Goal: Transaction & Acquisition: Purchase product/service

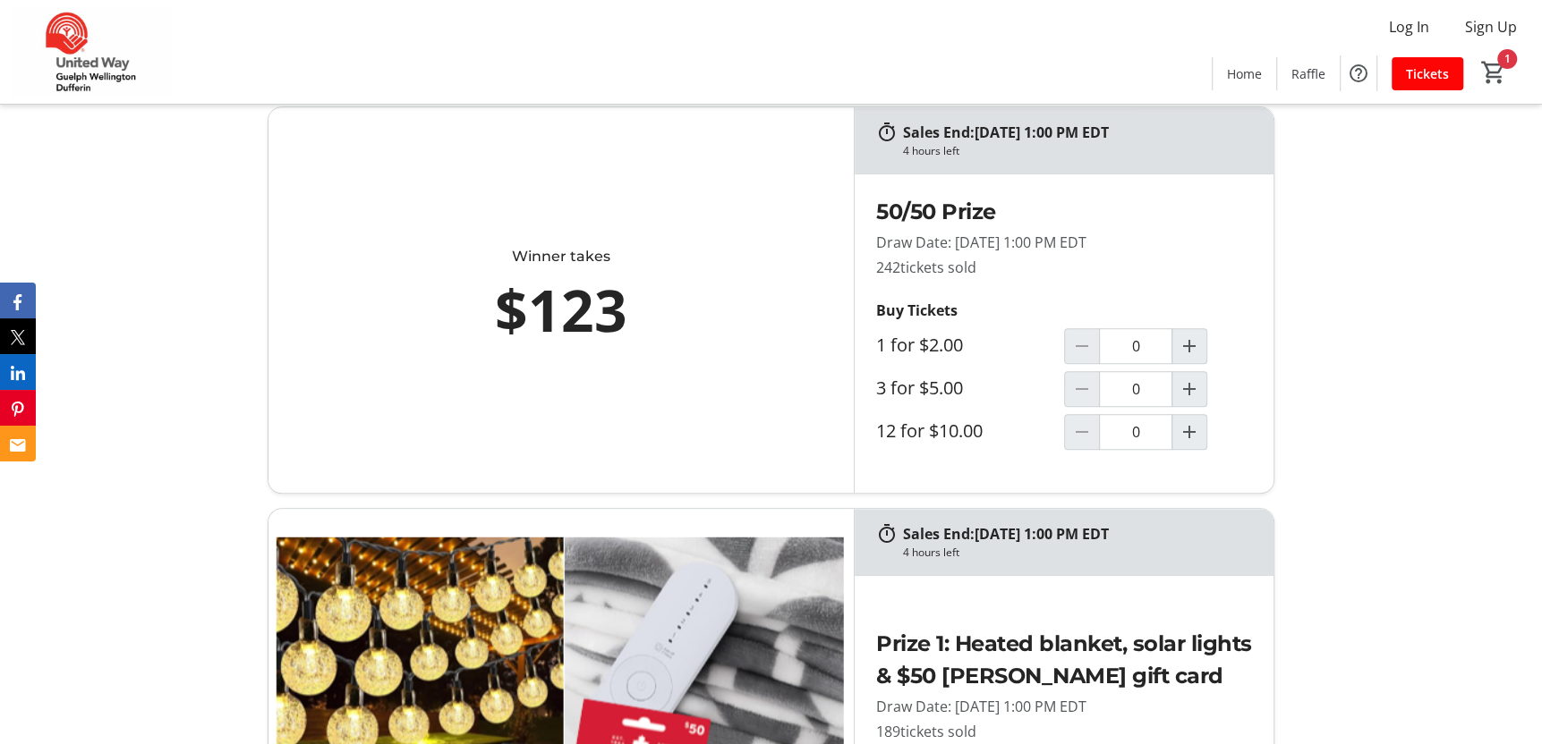
scroll to position [984, 0]
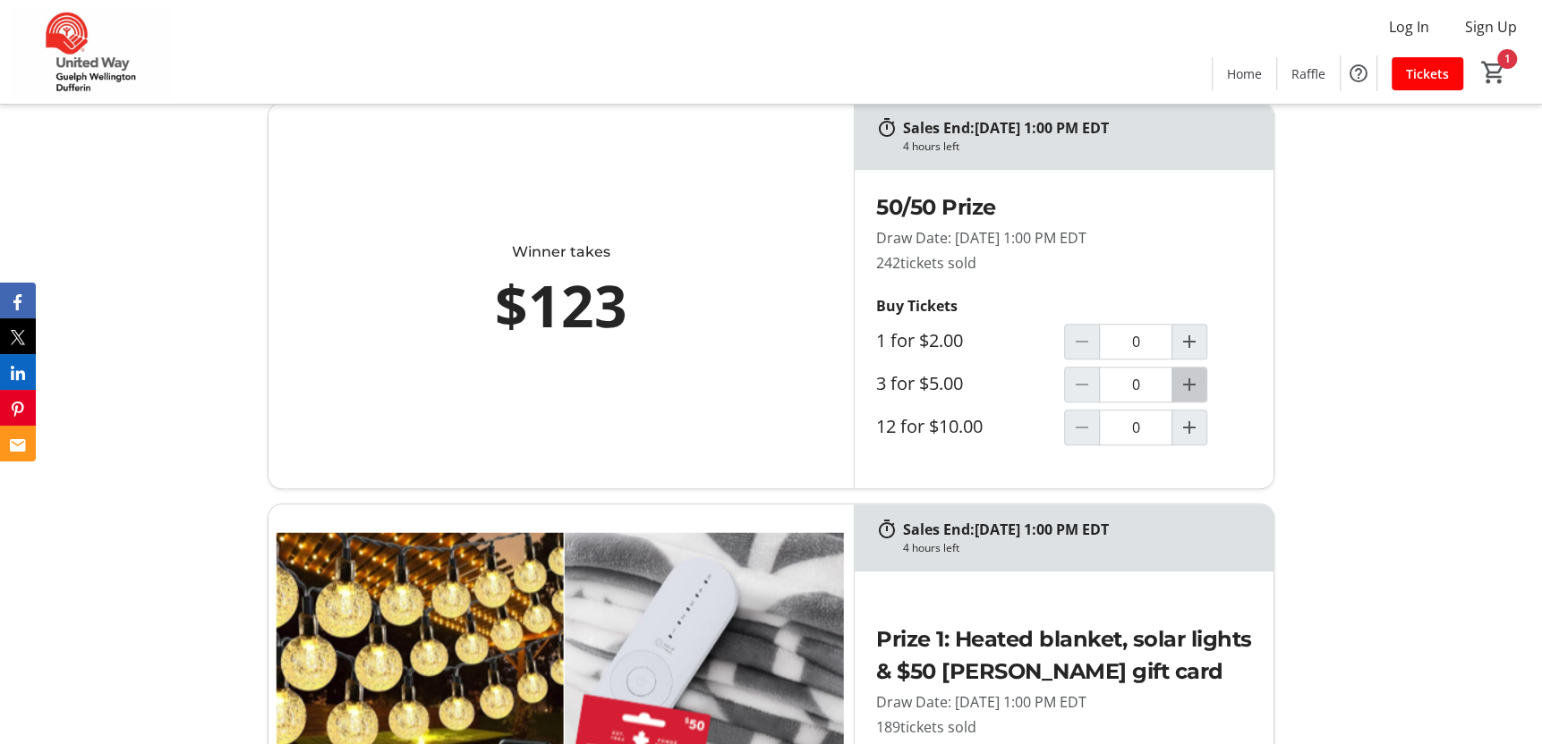
click at [1190, 387] on mat-icon "Increment by one" at bounding box center [1188, 384] width 21 height 21
click at [1089, 372] on button "Decrement by one" at bounding box center [1082, 385] width 34 height 34
type input "0"
click at [1193, 423] on mat-icon "Increment by one" at bounding box center [1188, 427] width 21 height 21
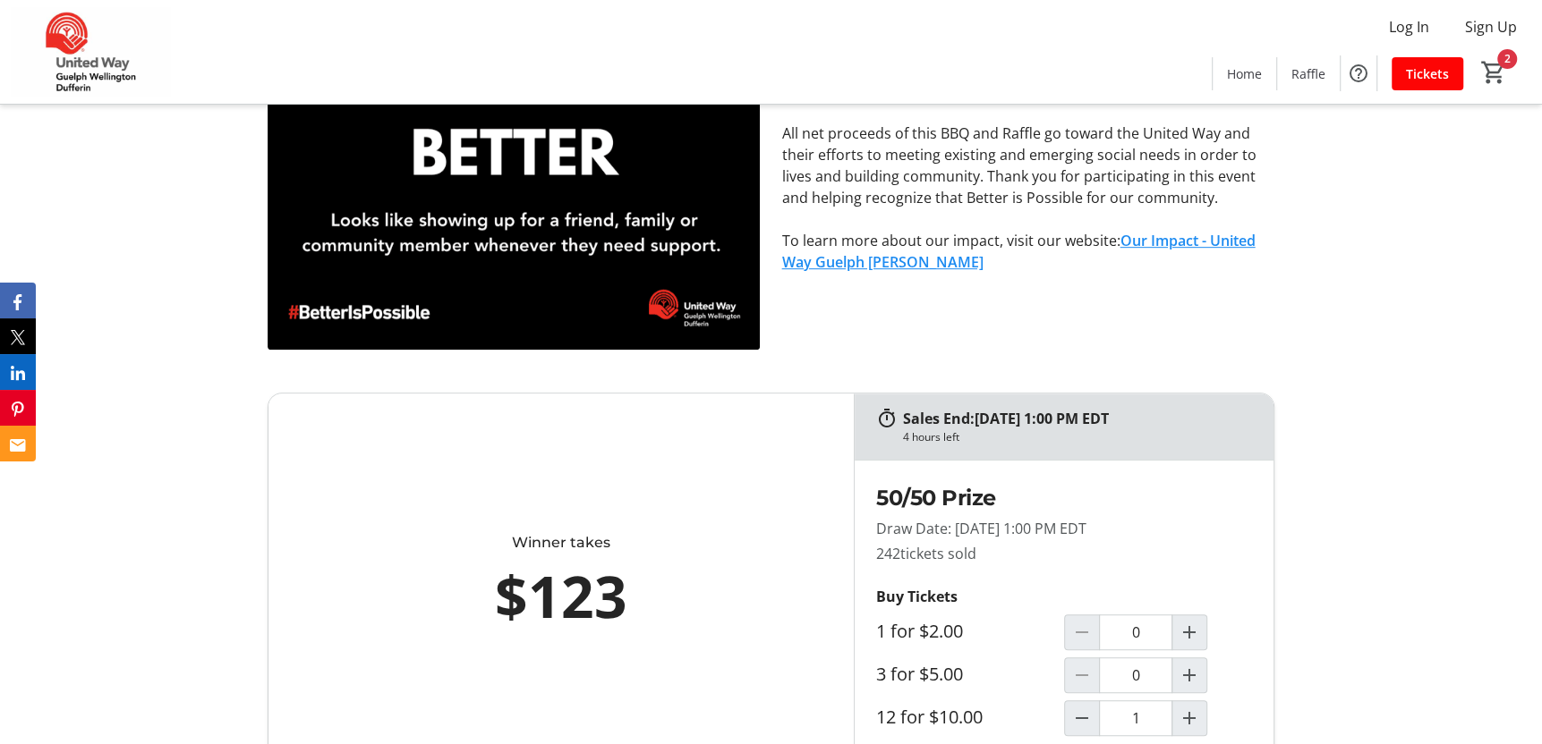
type input "1"
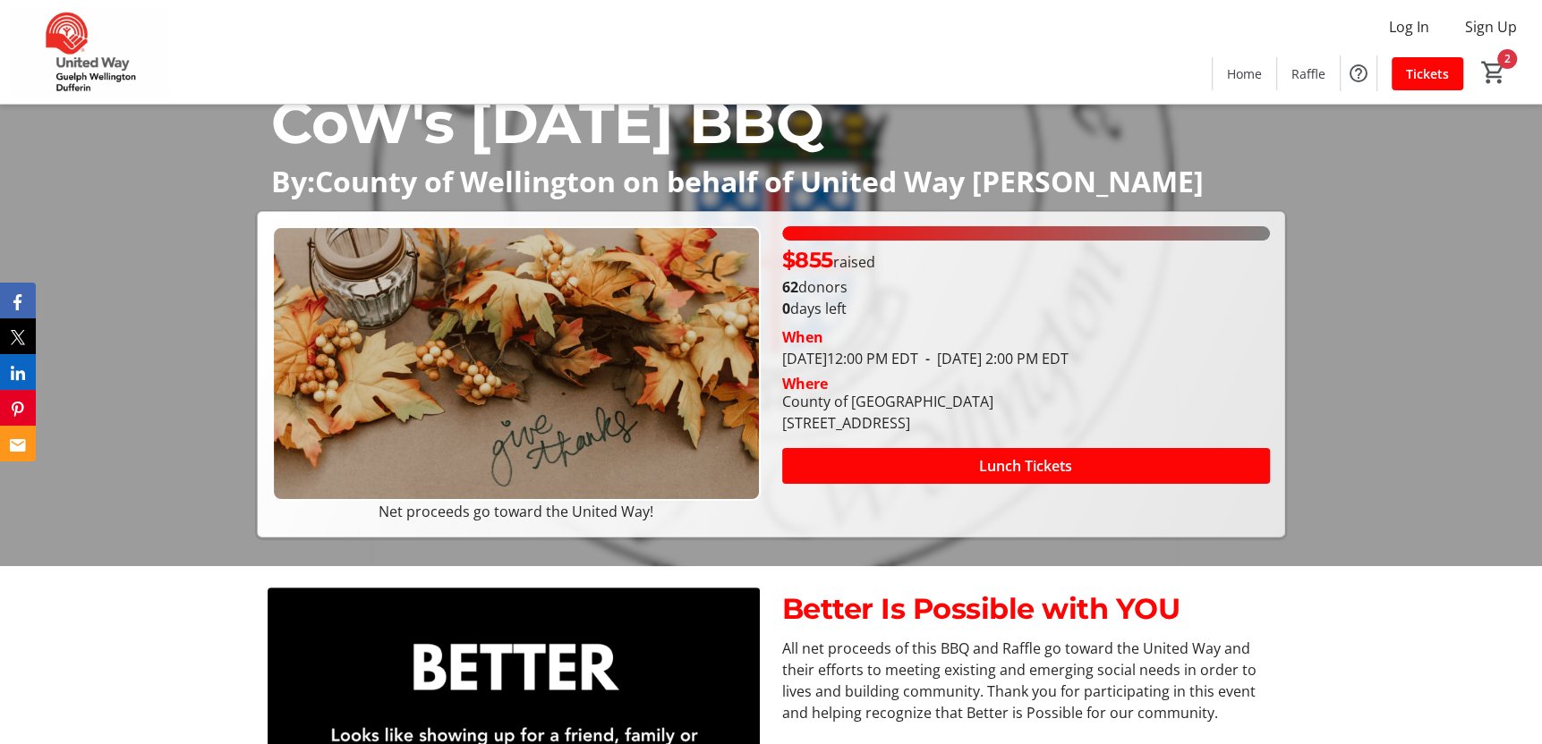
scroll to position [179, 0]
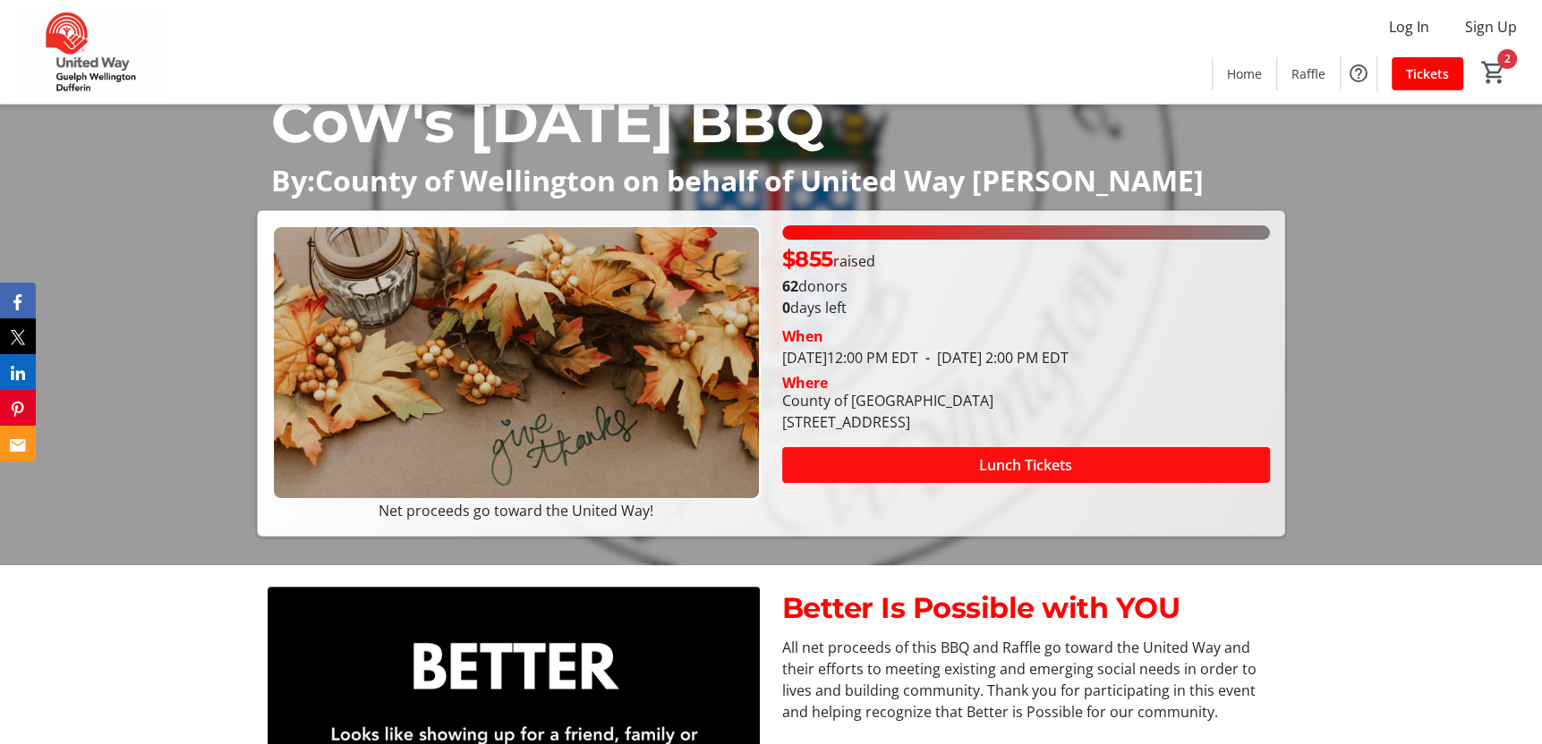
click at [984, 463] on span "Lunch Tickets" at bounding box center [1025, 464] width 93 height 21
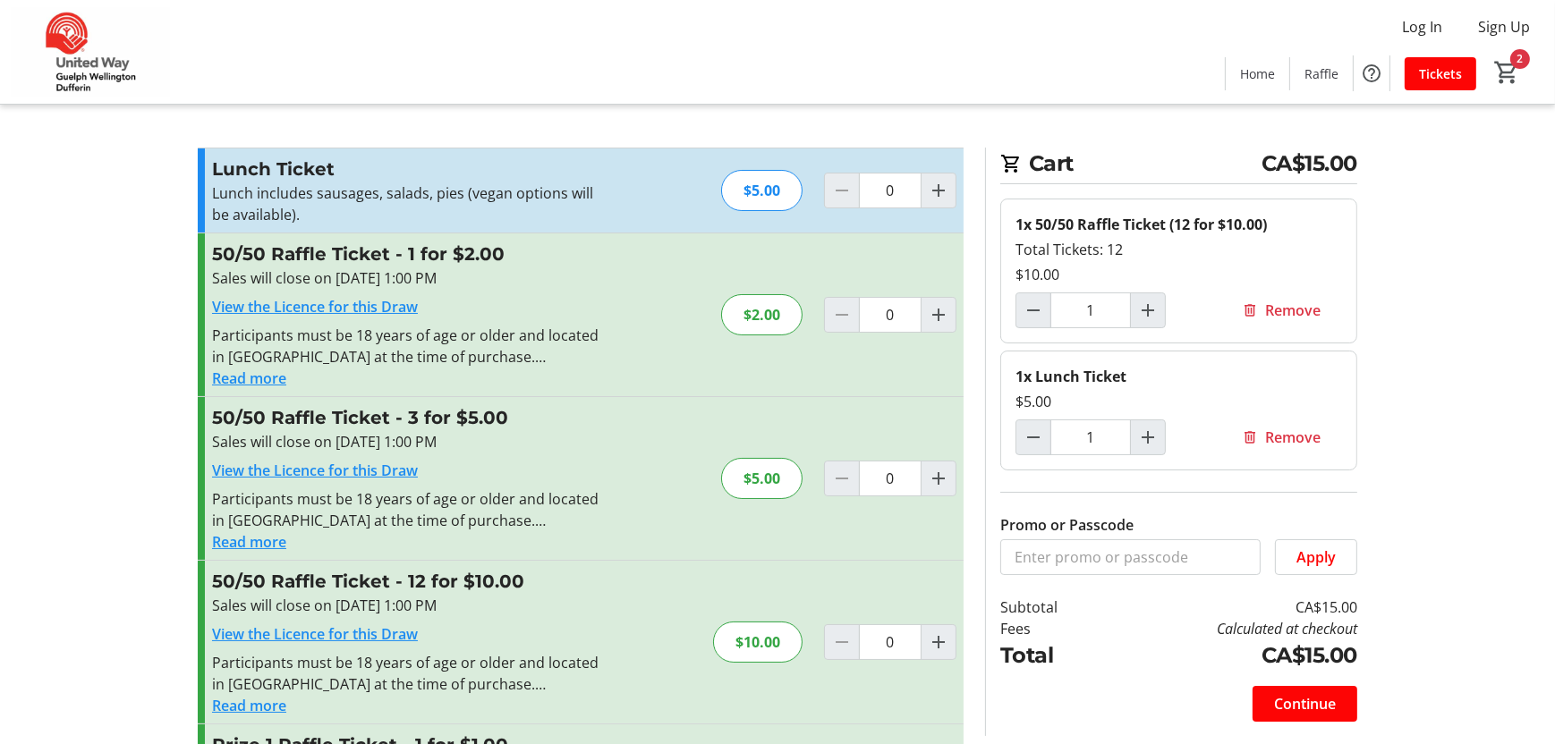
type input "1"
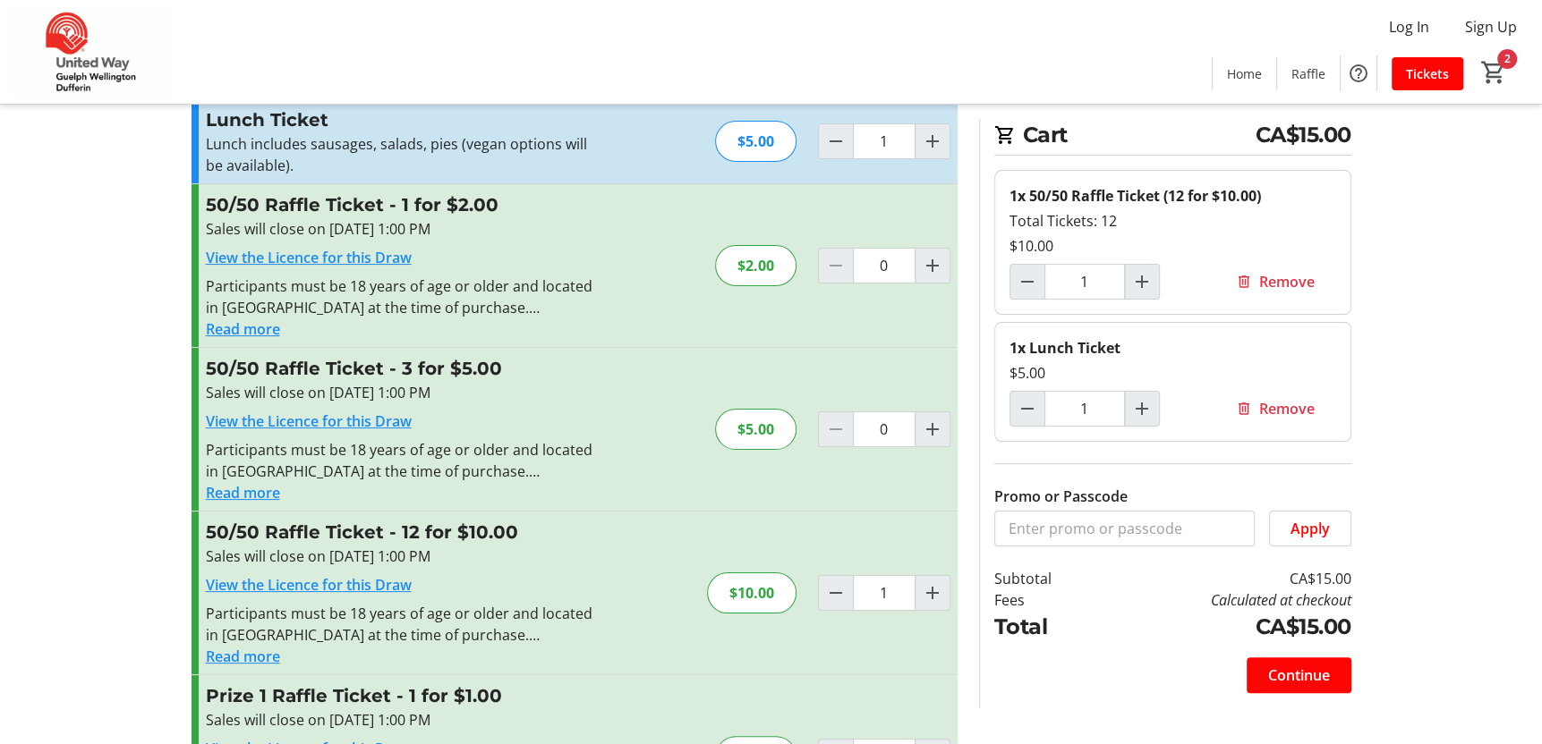
scroll to position [89, 0]
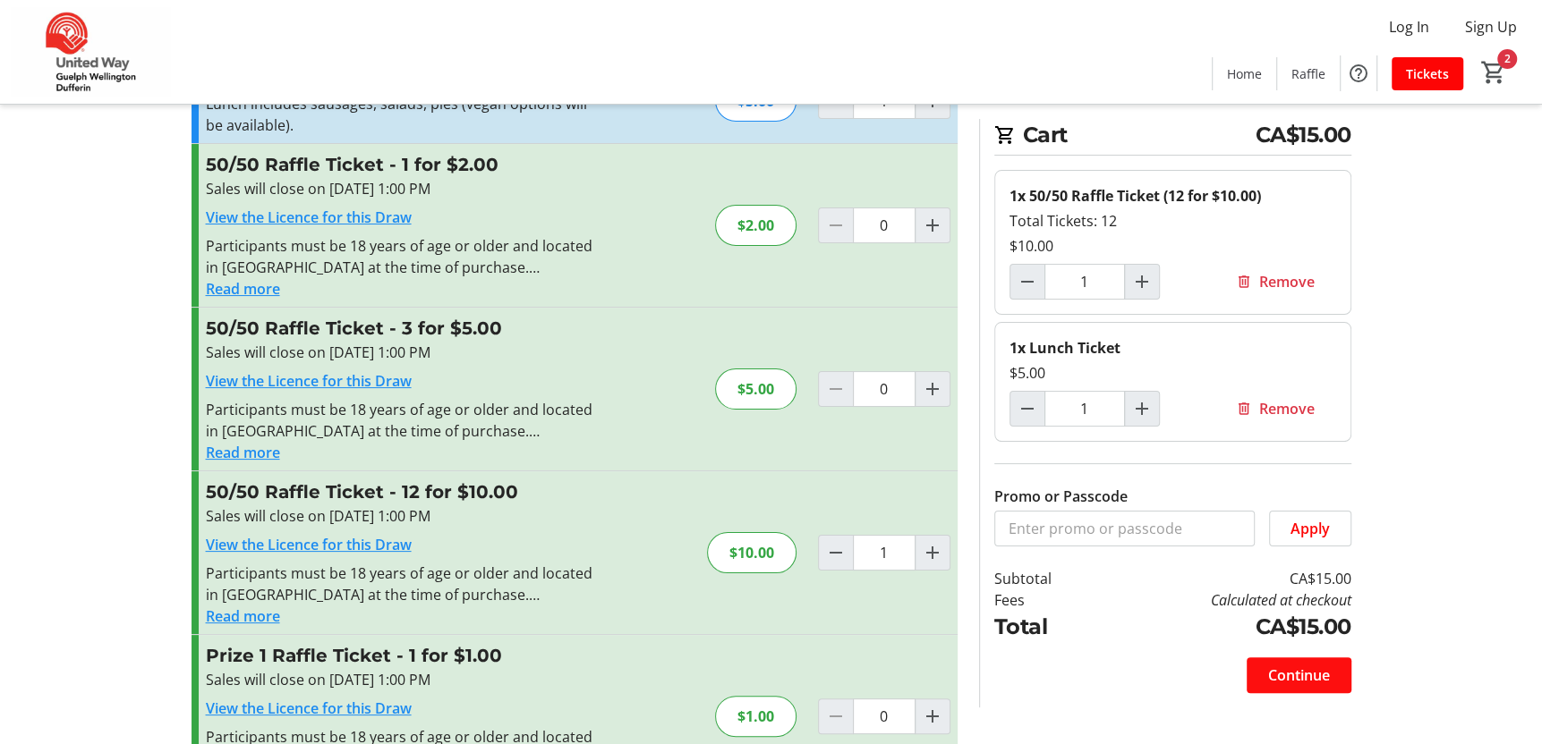
click at [1278, 693] on span at bounding box center [1298, 675] width 105 height 43
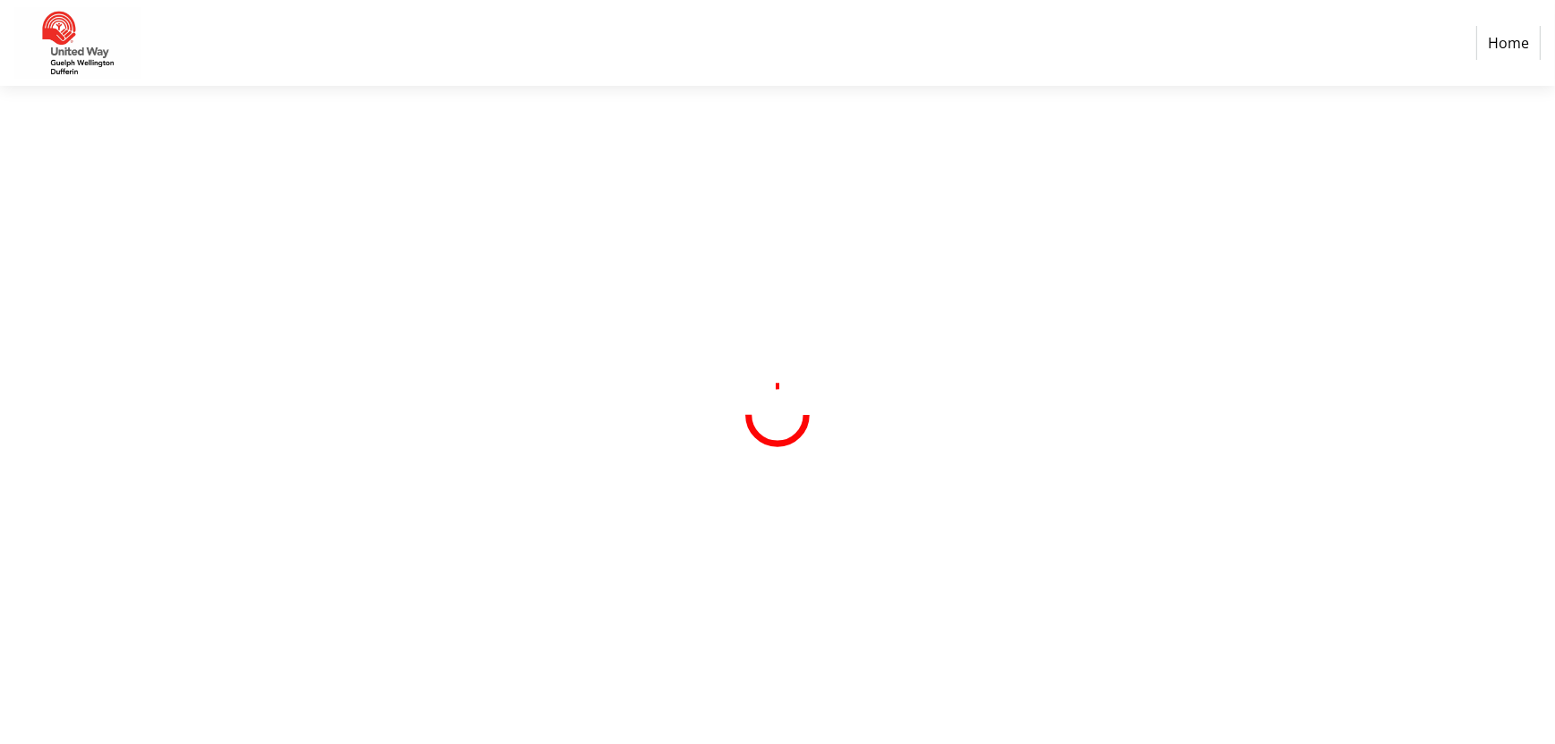
select select "CA"
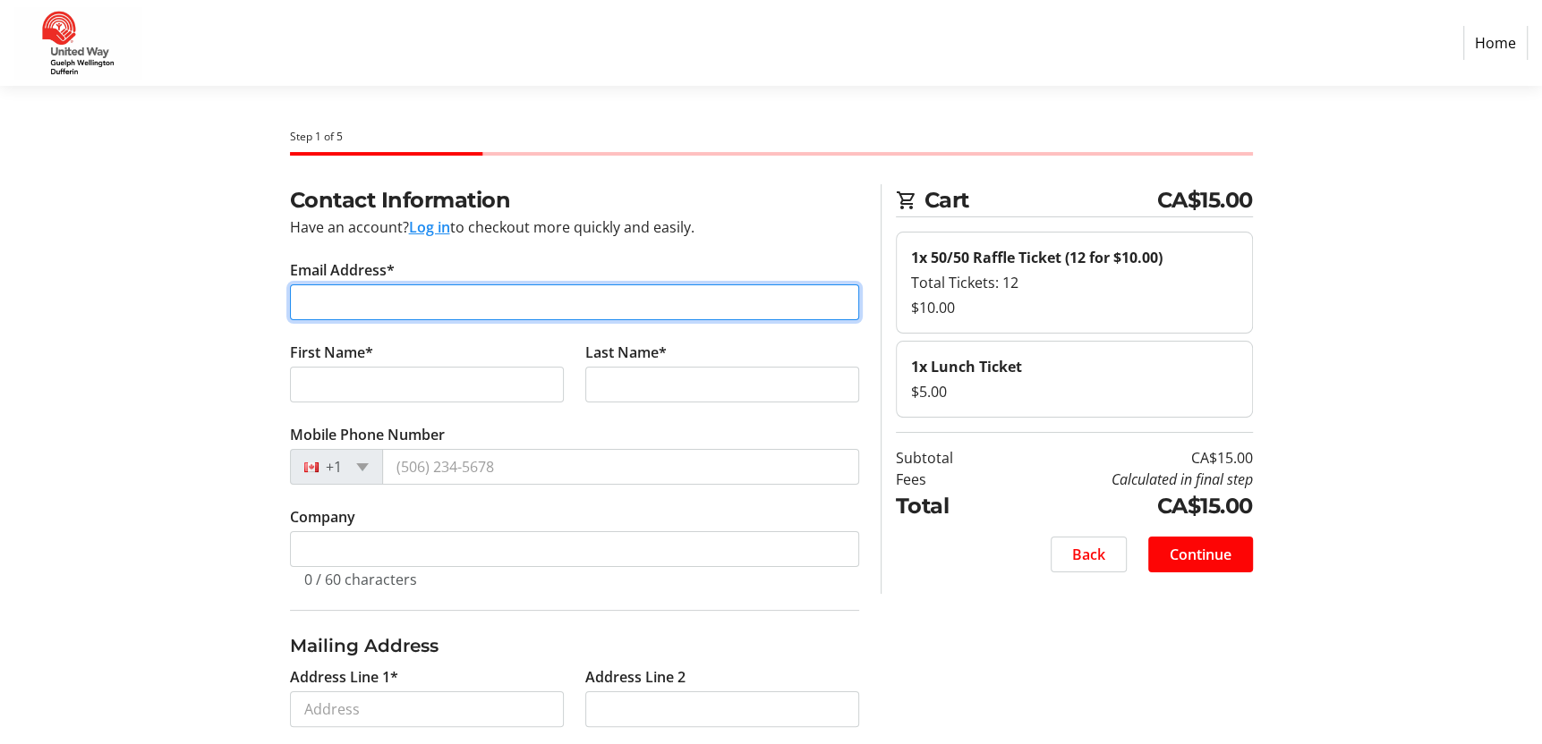
click at [361, 293] on input "Email Address*" at bounding box center [574, 303] width 569 height 36
type input "[EMAIL_ADDRESS][DOMAIN_NAME]"
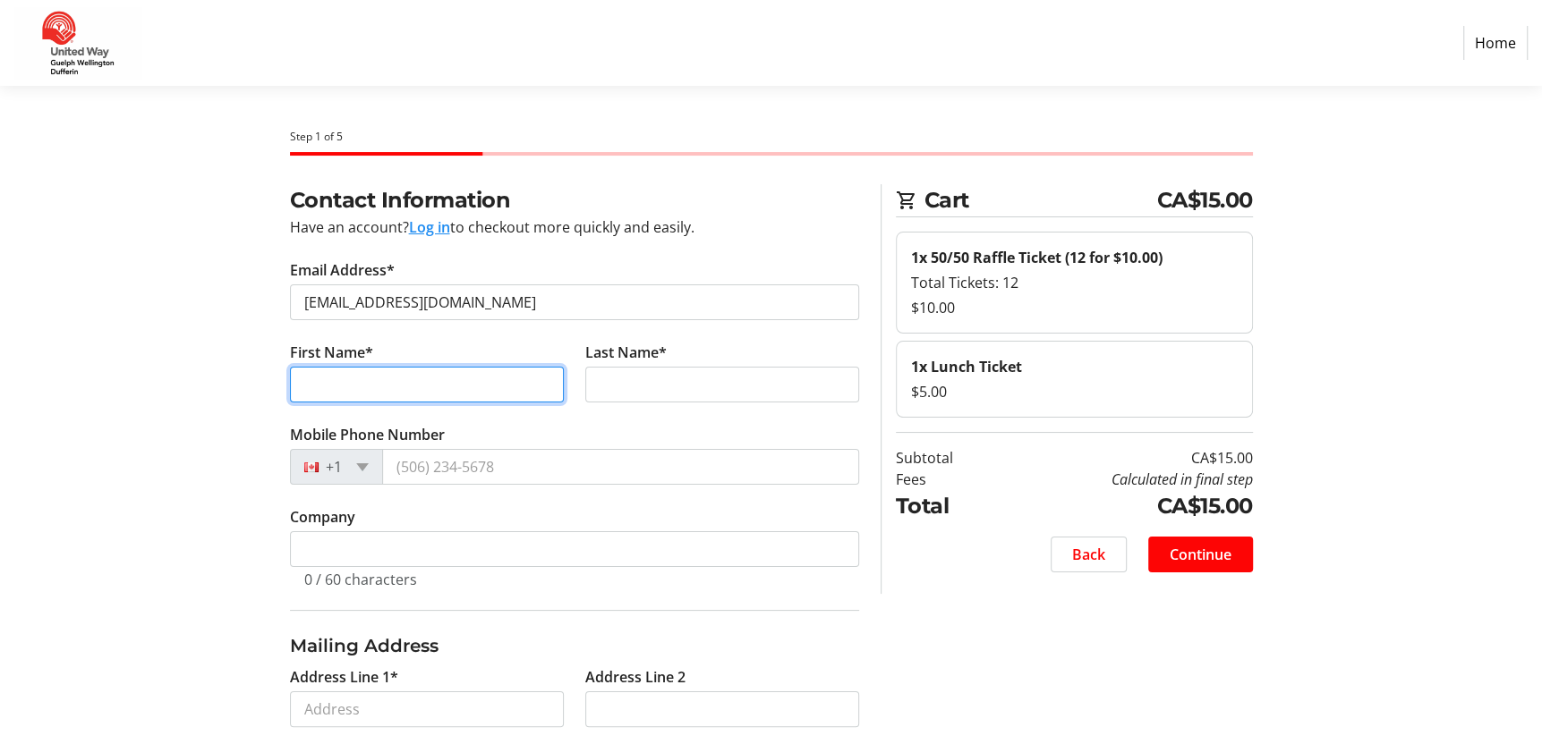
type input "Jordan"
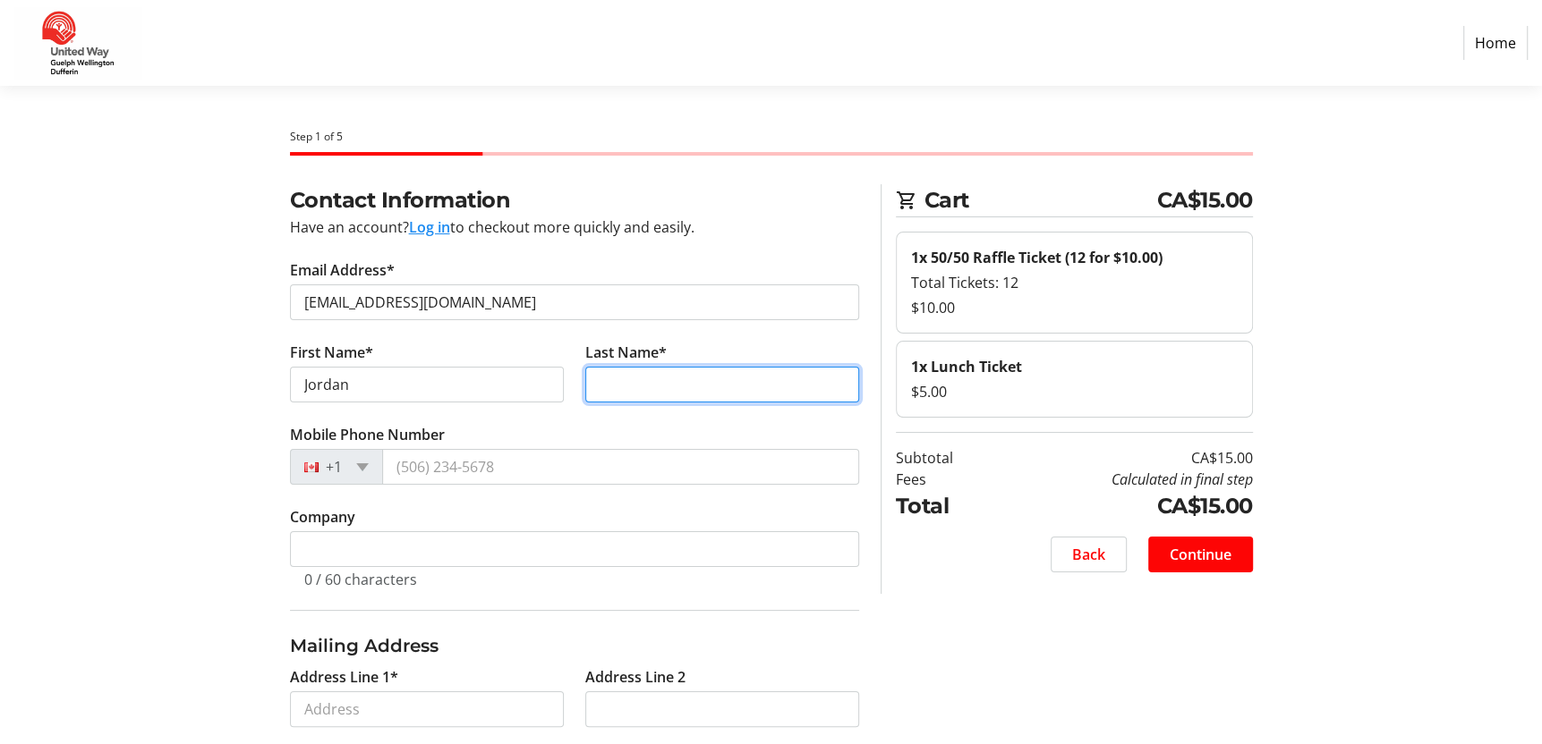
type input "[PERSON_NAME]"
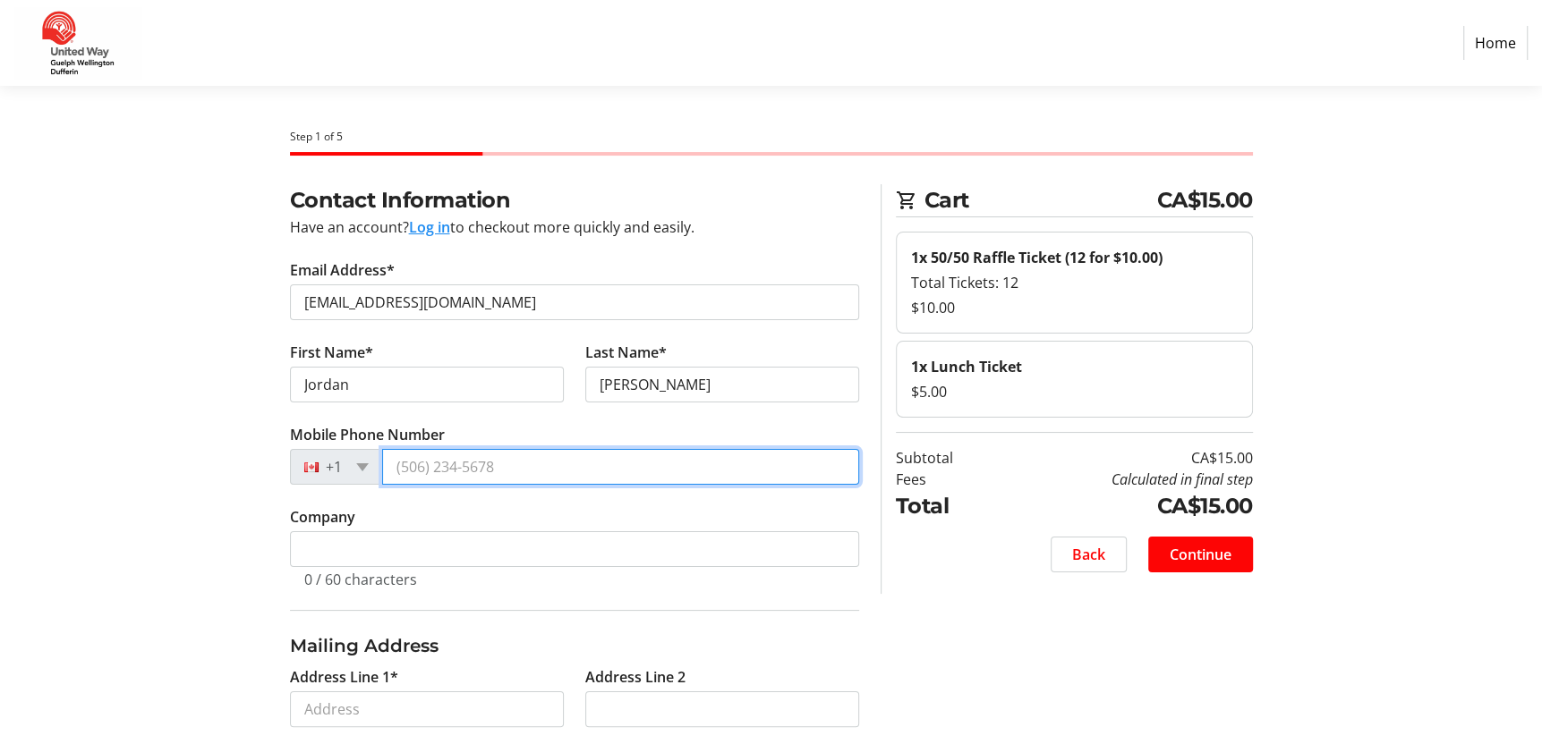
type input "[PHONE_NUMBER]"
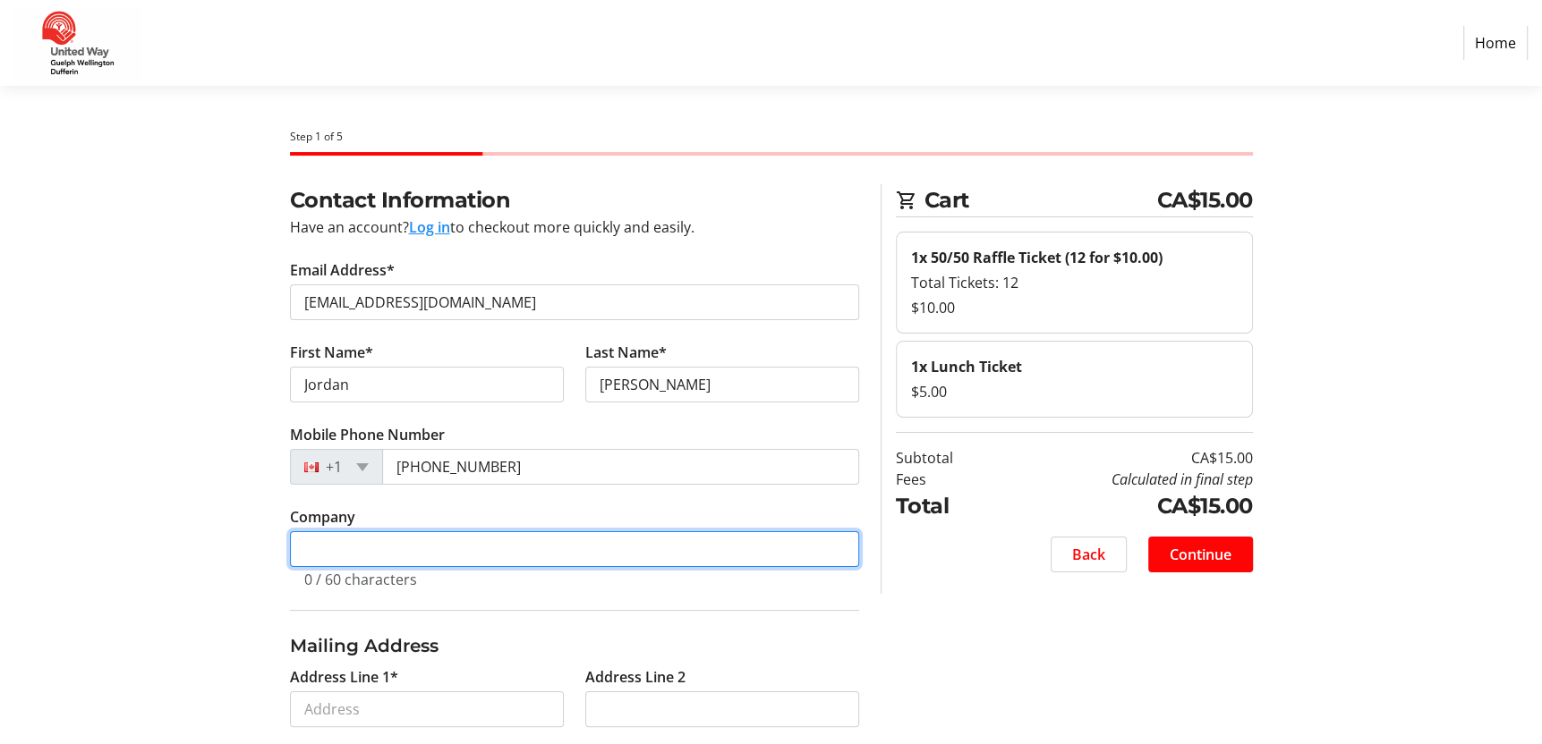
type input "County of [GEOGRAPHIC_DATA]"
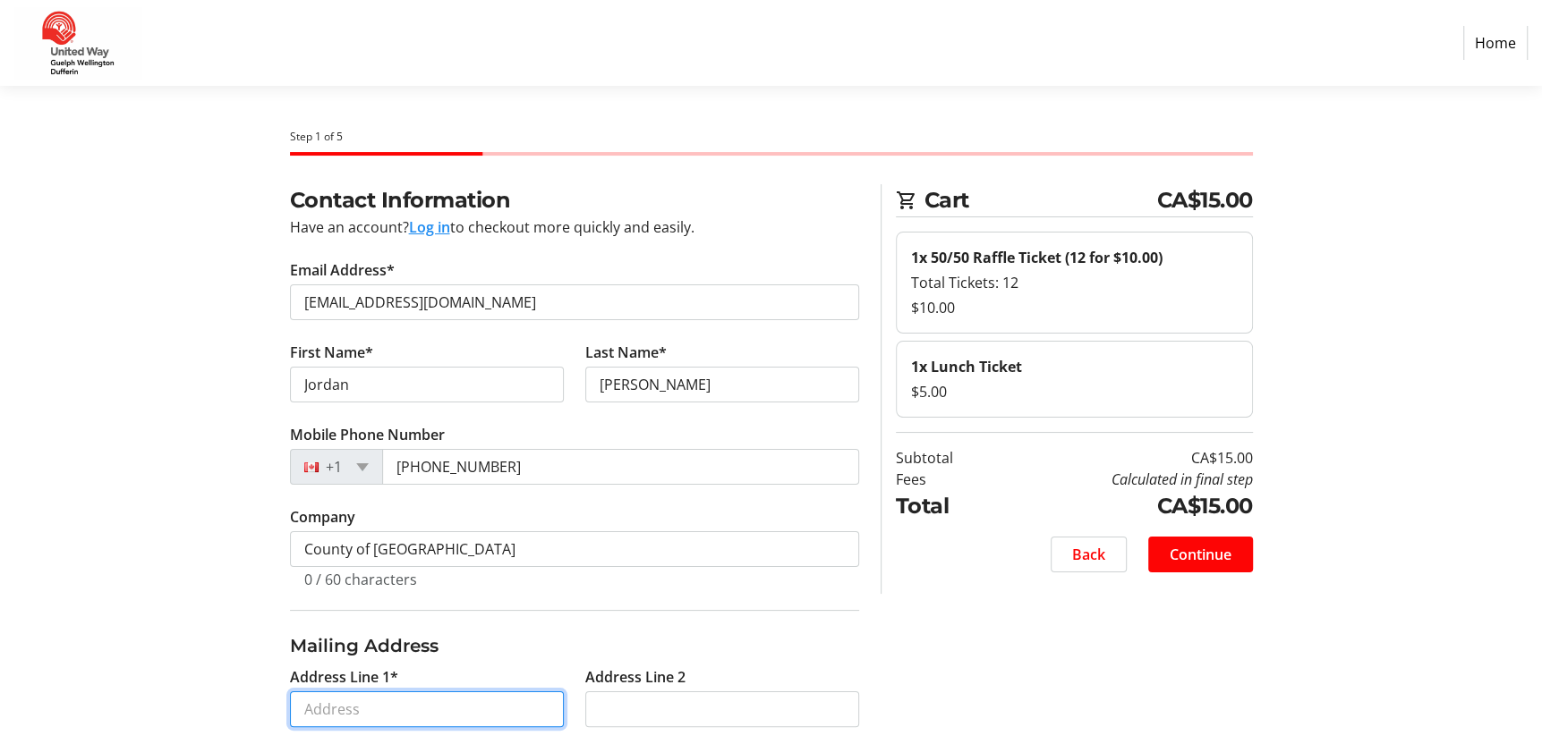
type input "[STREET_ADDRESS]"
type input "[GEOGRAPHIC_DATA]"
select select "ON"
type input "L7M4A1"
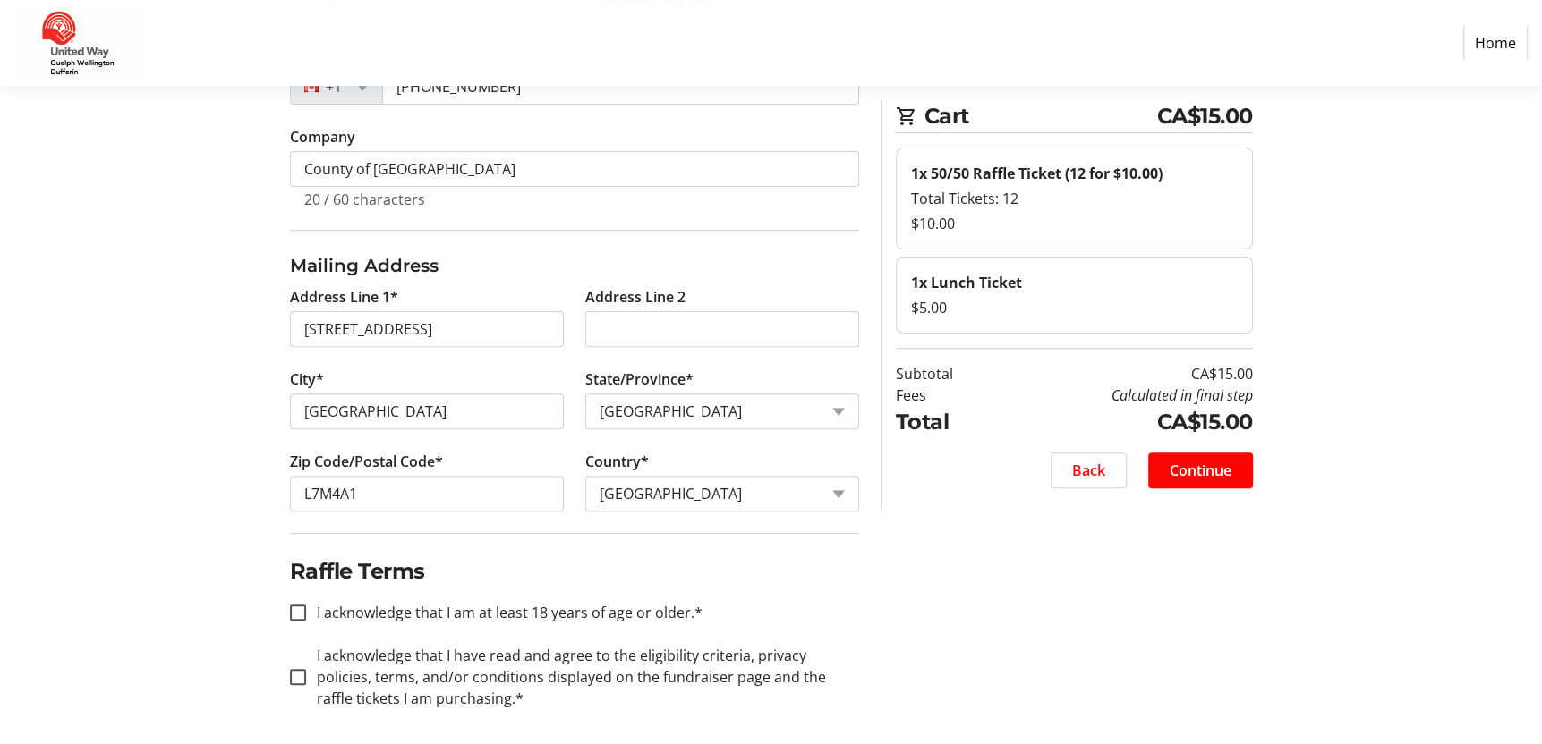
scroll to position [386, 0]
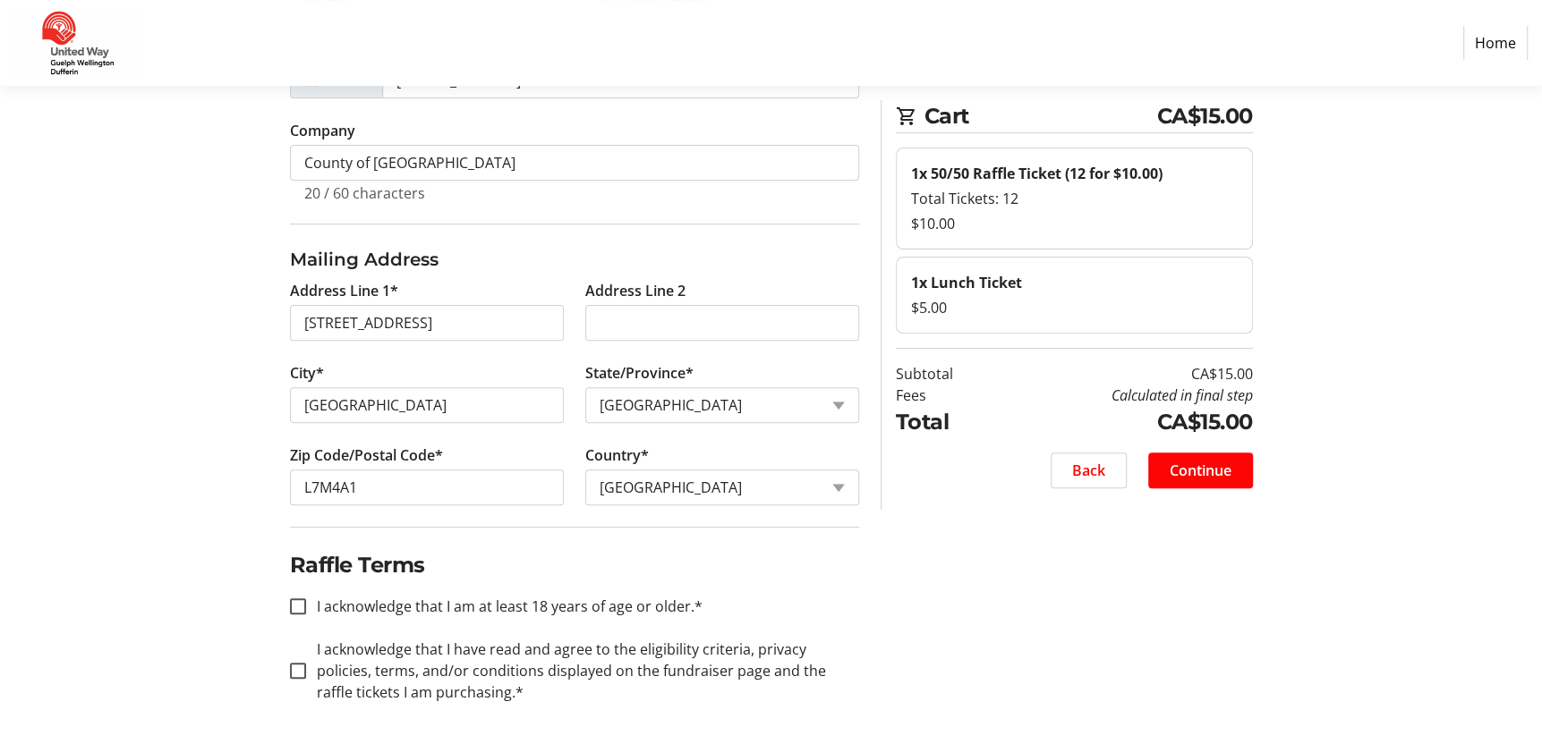
click at [510, 599] on label "I acknowledge that I am at least 18 years of age or older.*" at bounding box center [504, 606] width 396 height 21
click at [306, 599] on input "I acknowledge that I am at least 18 years of age or older.*" at bounding box center [298, 607] width 16 height 16
checkbox input "true"
click at [488, 692] on label "I acknowledge that I have read and agree to the eligibility criteria, privacy p…" at bounding box center [582, 671] width 553 height 64
click at [306, 679] on input "I acknowledge that I have read and agree to the eligibility criteria, privacy p…" at bounding box center [298, 671] width 16 height 16
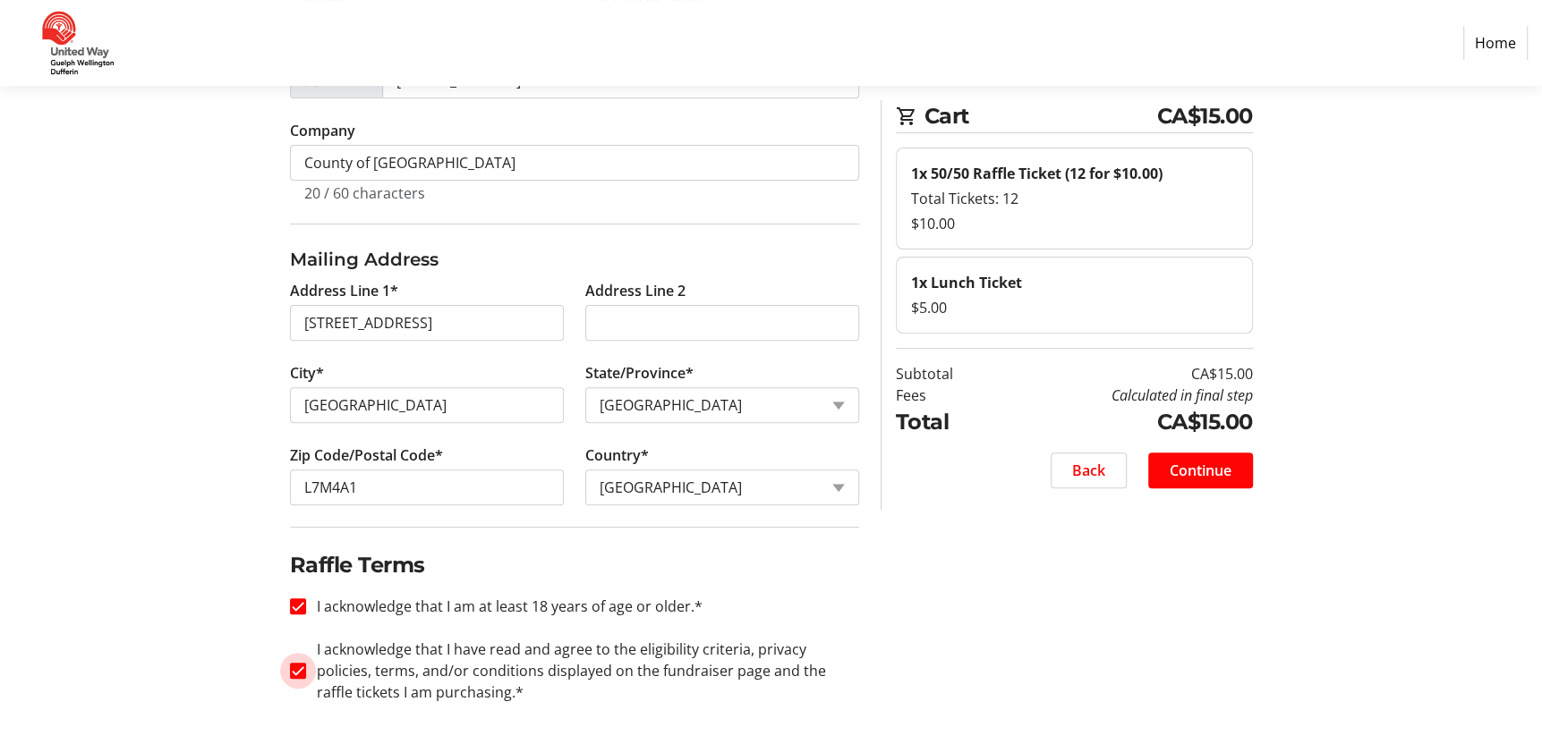
checkbox input "true"
click at [1182, 463] on span "Continue" at bounding box center [1200, 470] width 62 height 21
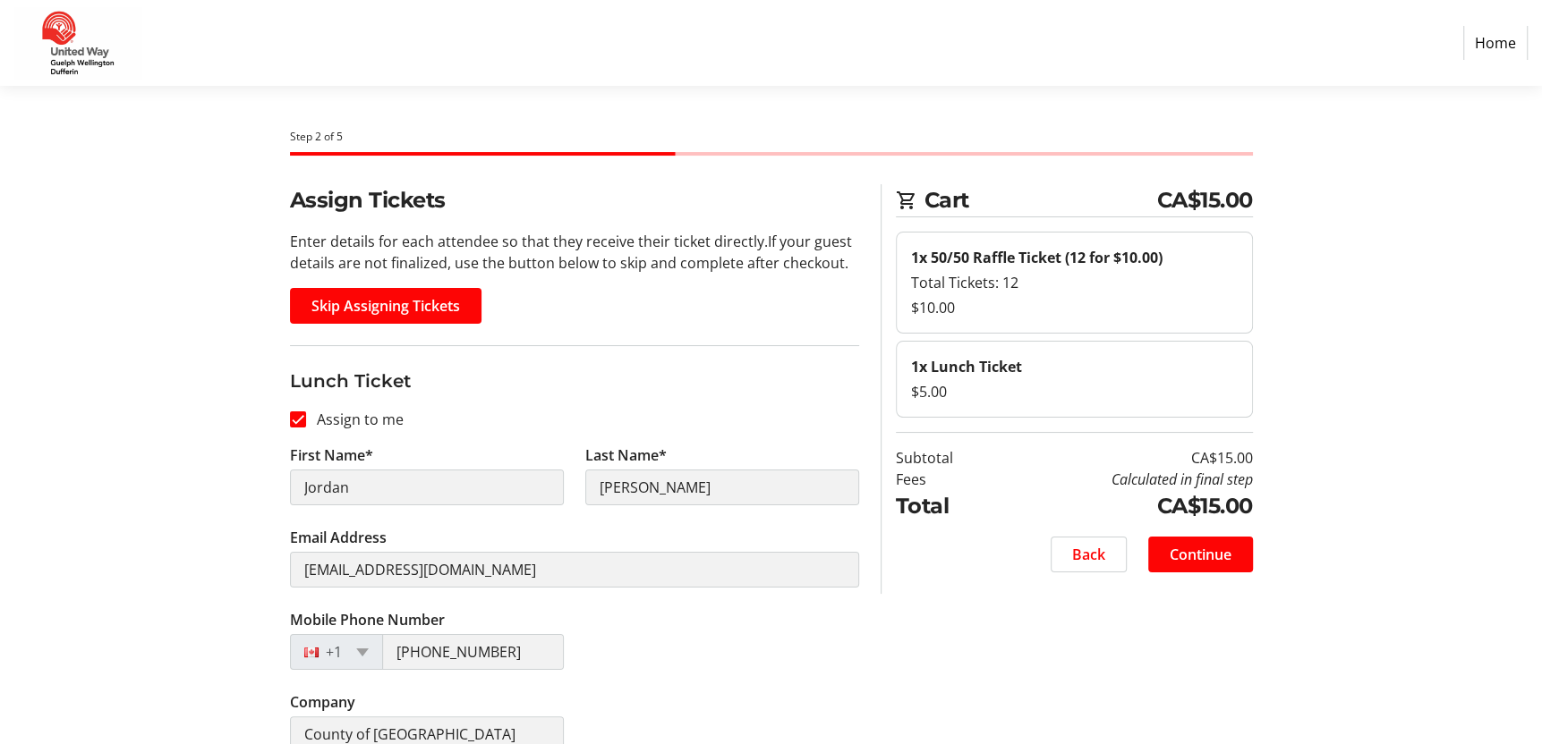
scroll to position [28, 0]
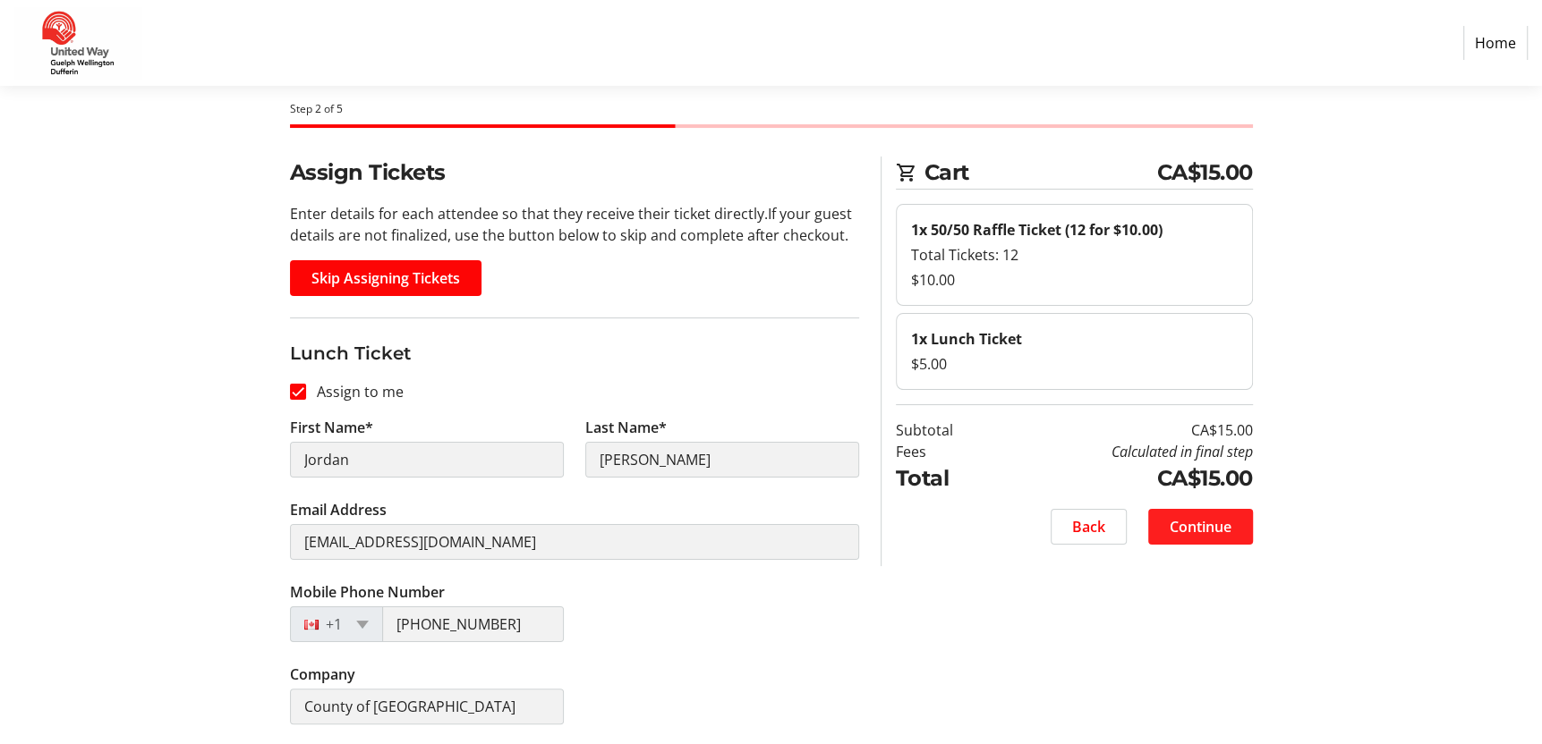
click at [1171, 530] on span "Continue" at bounding box center [1200, 526] width 62 height 21
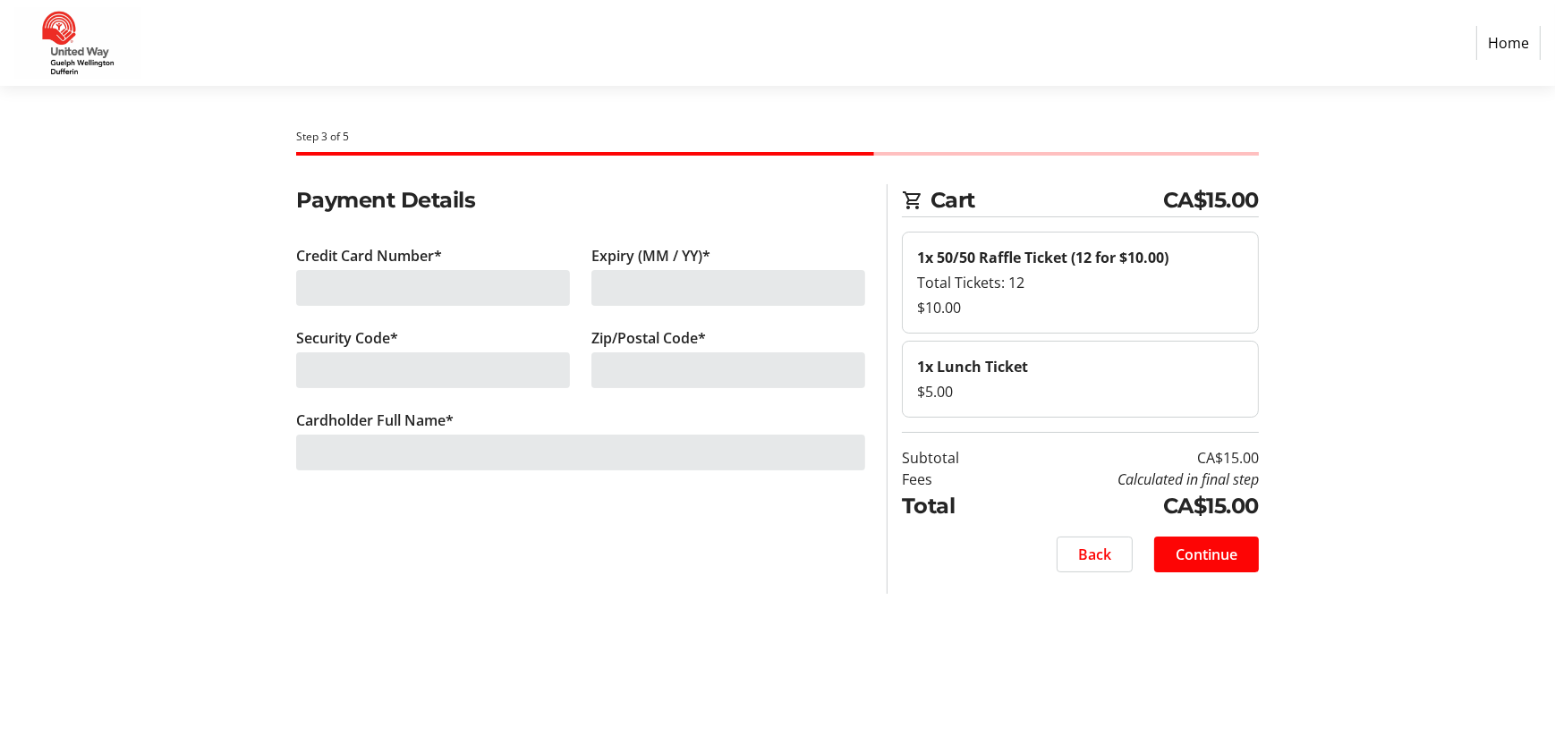
click at [372, 288] on div at bounding box center [433, 288] width 274 height 36
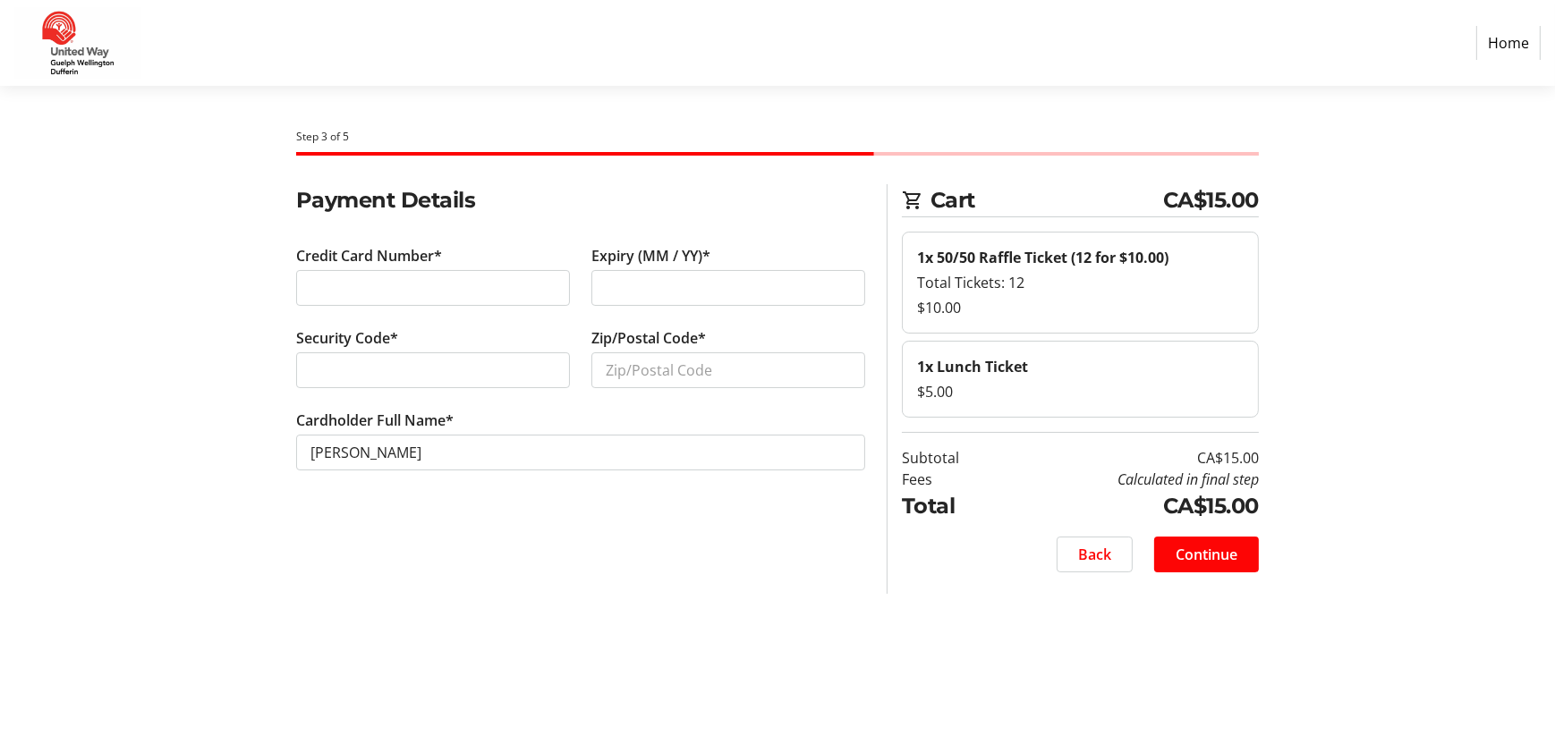
click at [387, 270] on div at bounding box center [433, 288] width 274 height 36
click at [680, 300] on div at bounding box center [728, 288] width 274 height 36
click at [684, 368] on input "Zip/Postal Code*" at bounding box center [728, 371] width 274 height 36
type input "L7M4A1"
click at [1219, 555] on span "Continue" at bounding box center [1207, 554] width 62 height 21
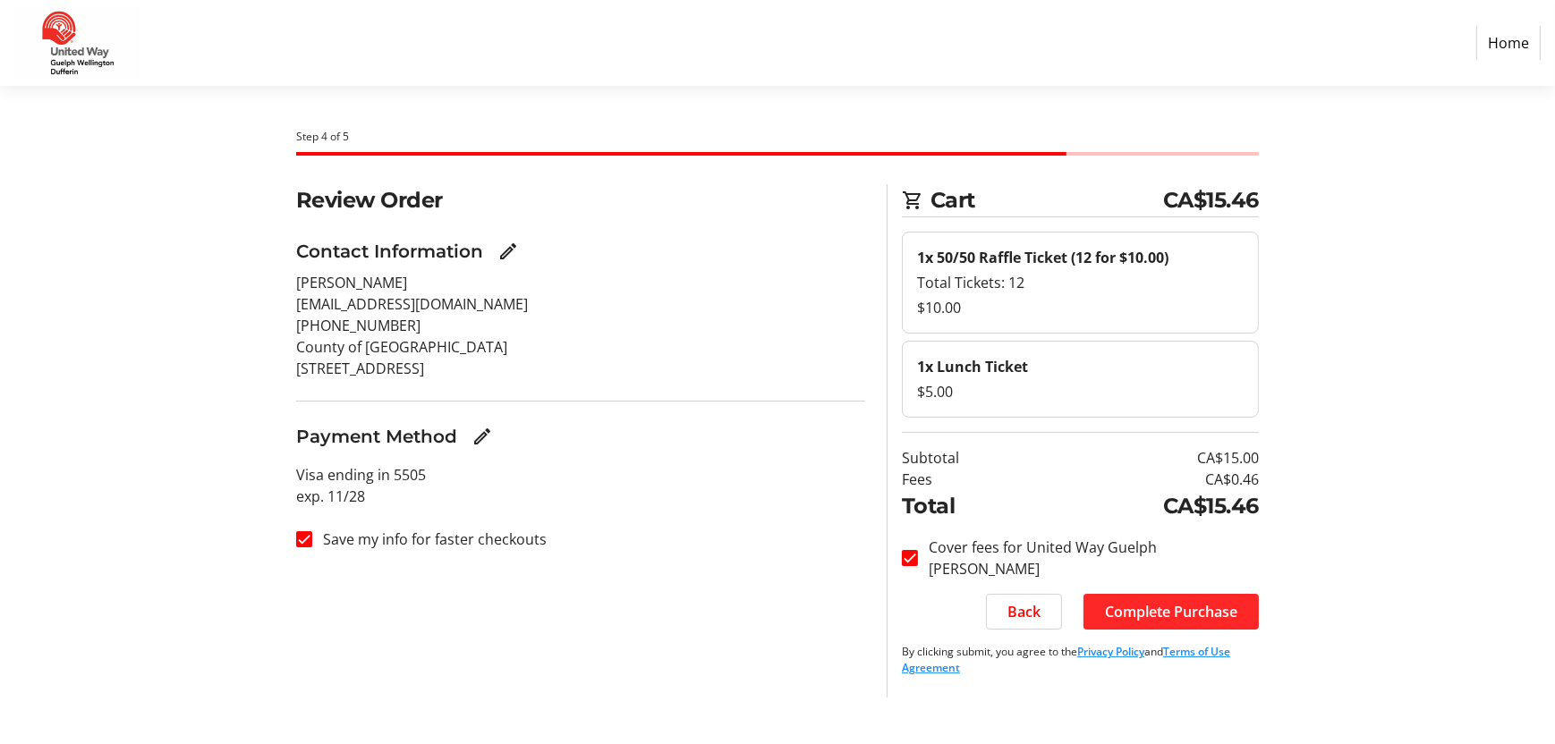
click at [1181, 601] on span "Complete Purchase" at bounding box center [1171, 611] width 132 height 21
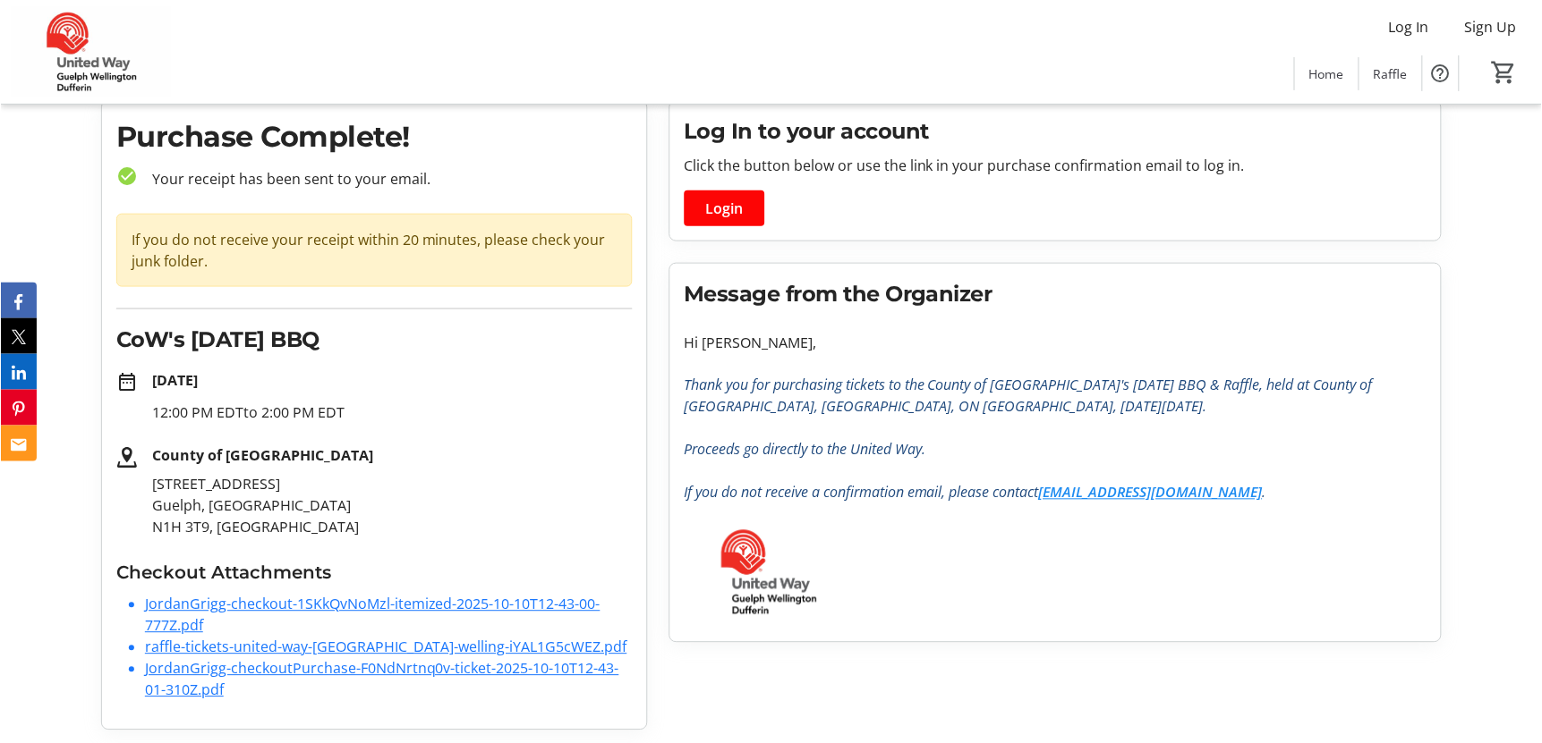
scroll to position [62, 0]
